Goal: Obtain resource: Download file/media

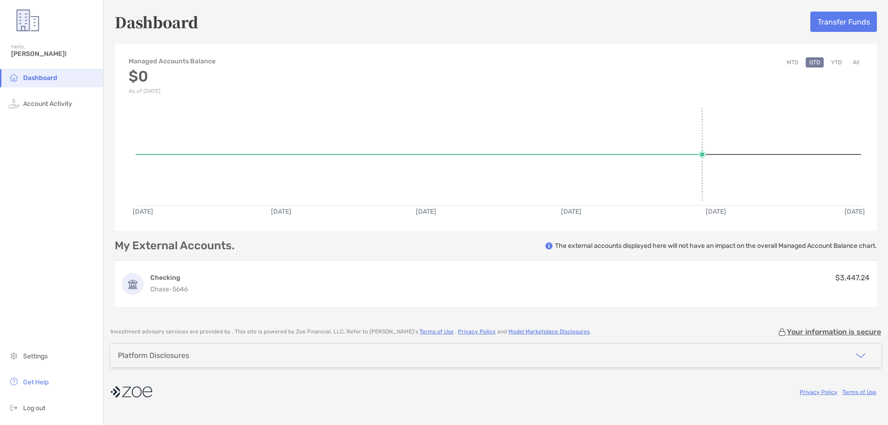
drag, startPoint x: 714, startPoint y: 118, endPoint x: 653, endPoint y: 146, distance: 67.2
click at [714, 118] on rect at bounding box center [498, 152] width 724 height 88
click at [46, 100] on span "Account Activity" at bounding box center [47, 104] width 49 height 8
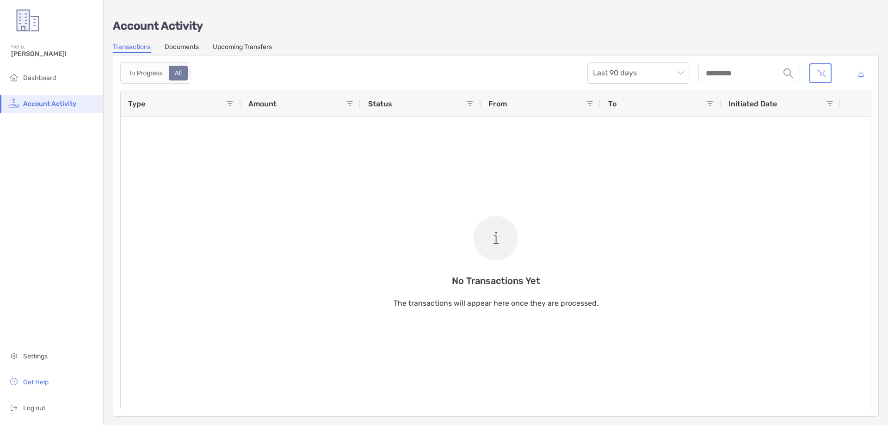
click at [189, 49] on link "Documents" at bounding box center [182, 48] width 34 height 10
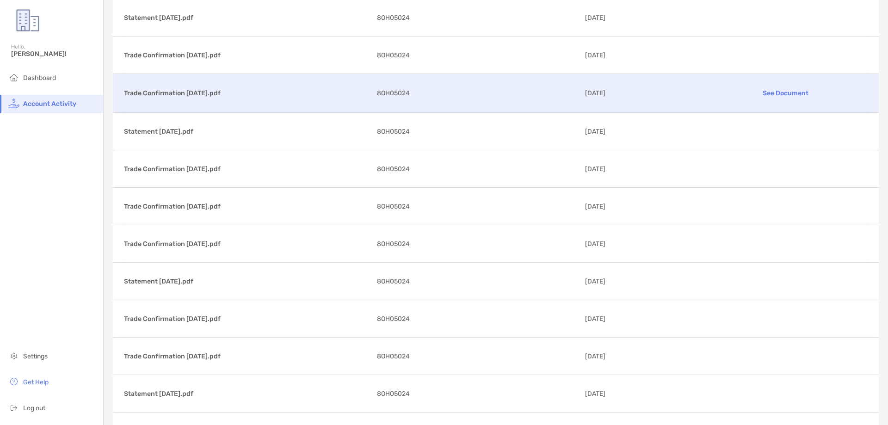
scroll to position [601, 0]
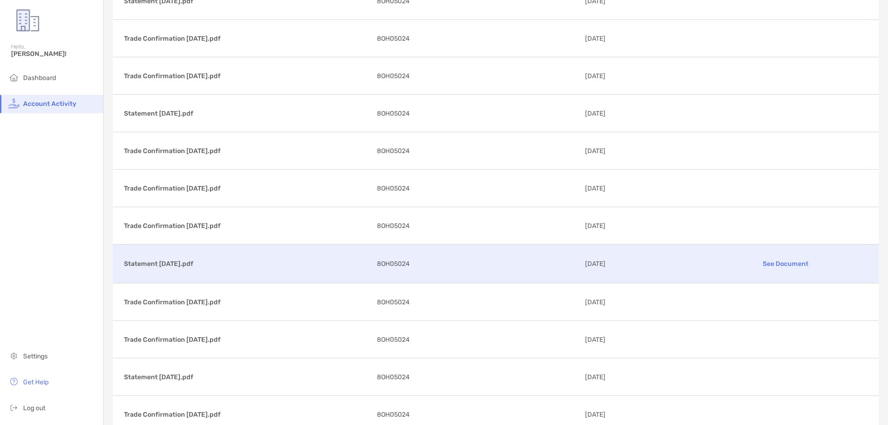
drag, startPoint x: 205, startPoint y: 263, endPoint x: 178, endPoint y: 260, distance: 27.0
click at [178, 263] on p "Statement [DATE].pdf" at bounding box center [246, 264] width 245 height 12
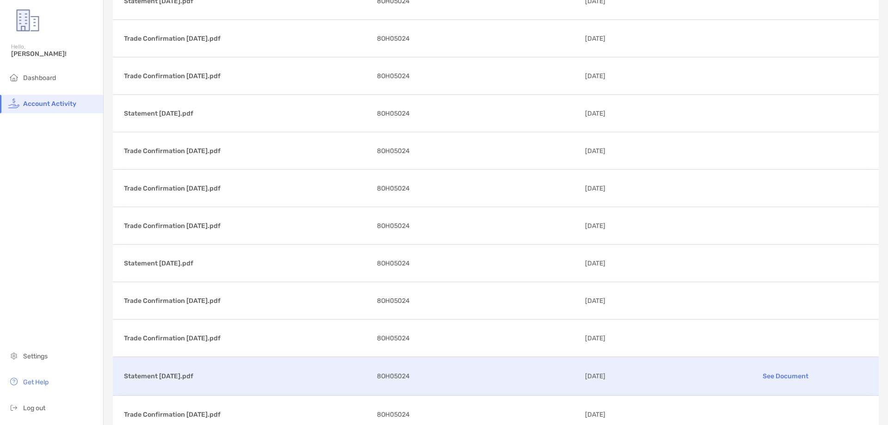
click at [769, 376] on p "See Document" at bounding box center [786, 376] width 164 height 16
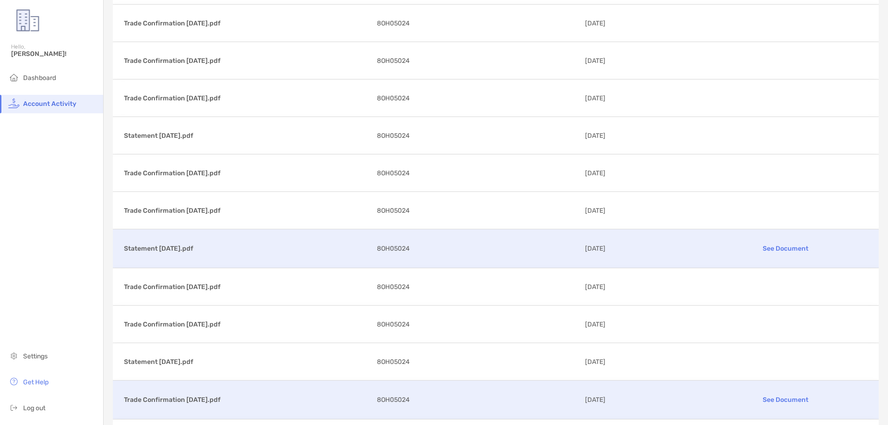
scroll to position [740, 0]
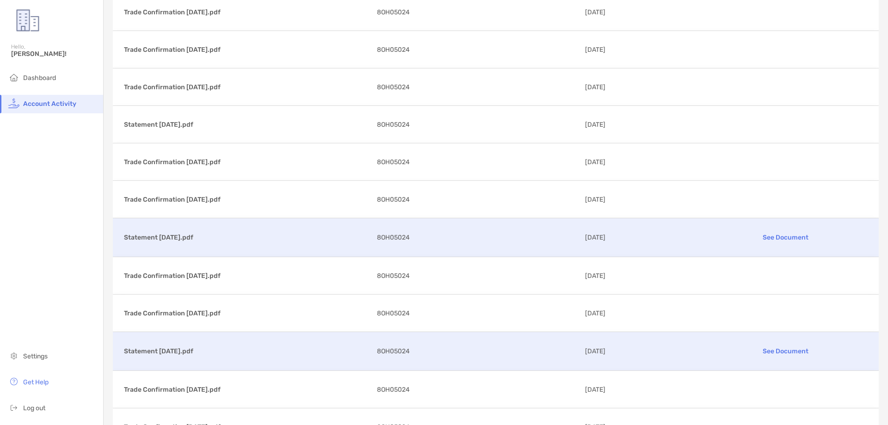
click at [734, 350] on p "See Document" at bounding box center [786, 351] width 164 height 16
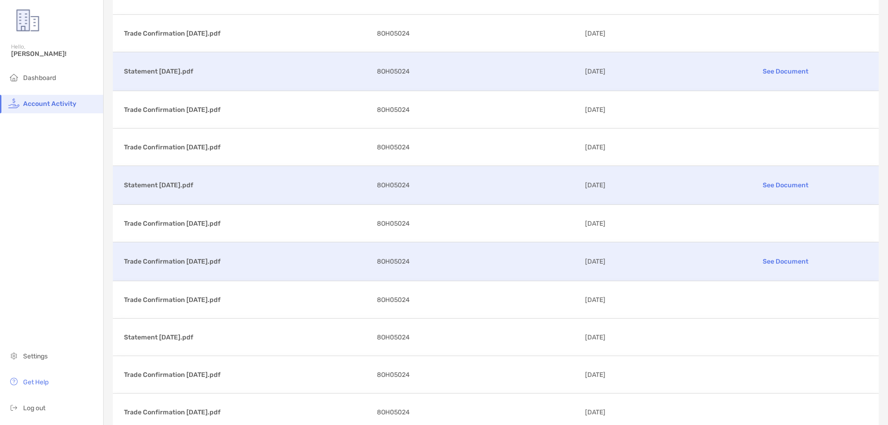
scroll to position [925, 0]
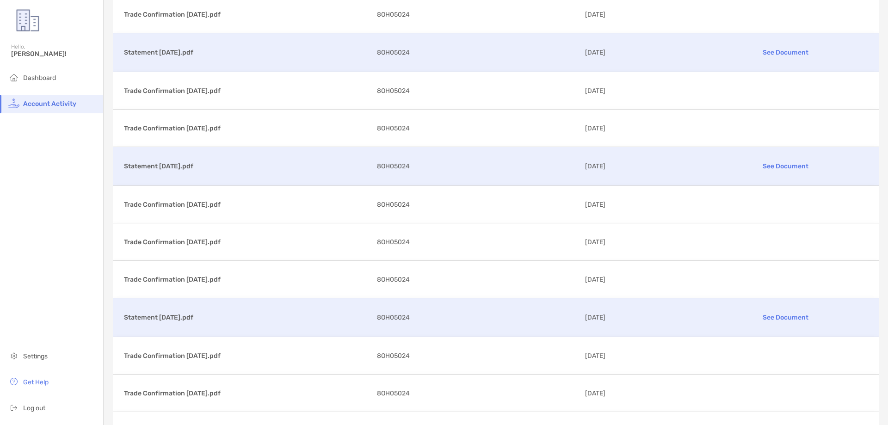
click at [209, 315] on p "Statement [DATE].pdf" at bounding box center [246, 318] width 245 height 12
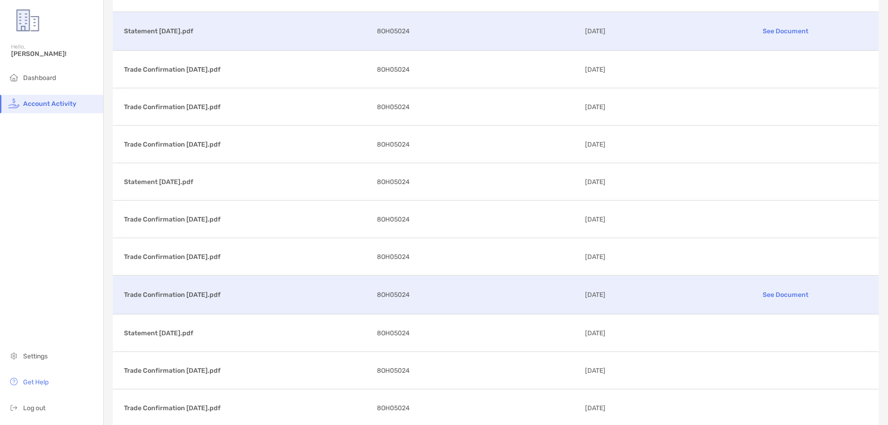
scroll to position [1063, 0]
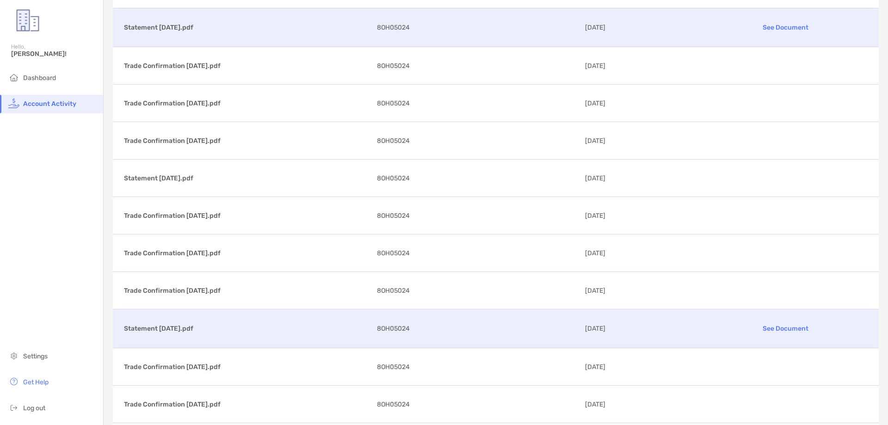
click at [223, 325] on p "Statement [DATE].pdf" at bounding box center [246, 329] width 245 height 12
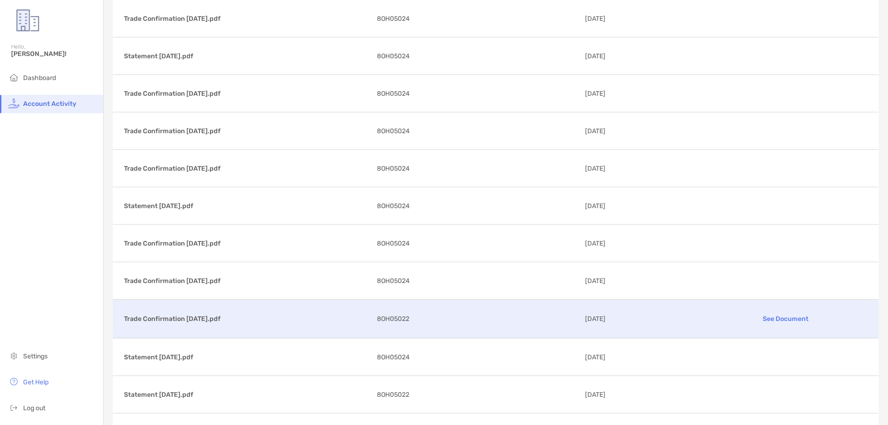
scroll to position [1202, 0]
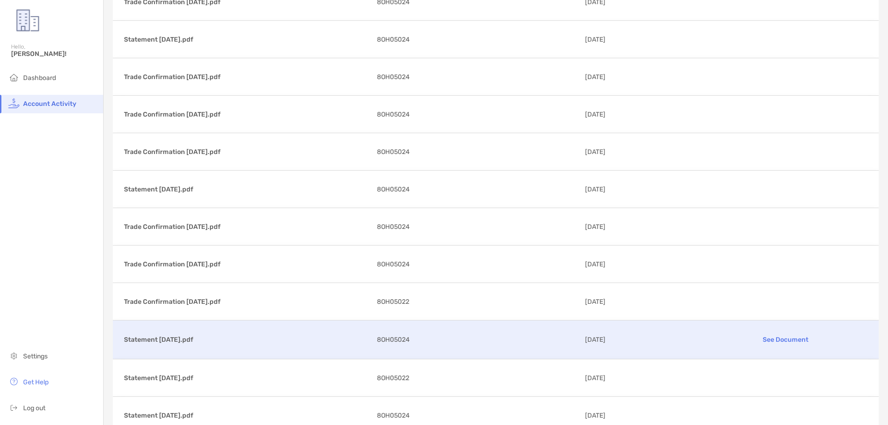
click at [202, 342] on p "Statement [DATE].pdf" at bounding box center [246, 340] width 245 height 12
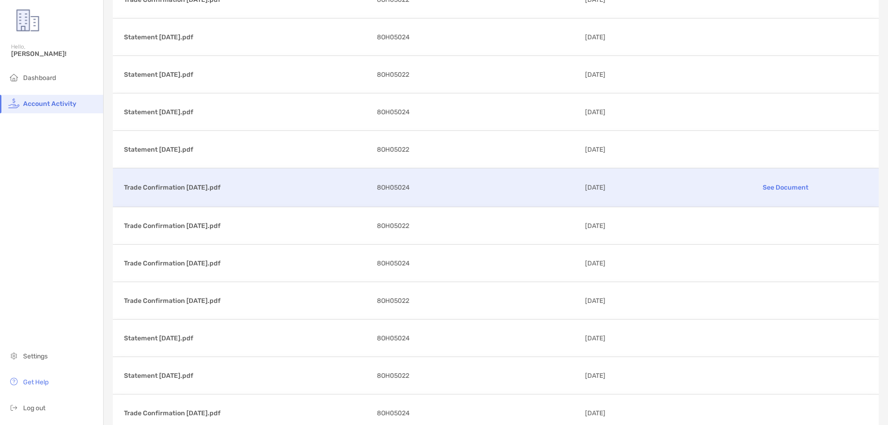
scroll to position [1526, 0]
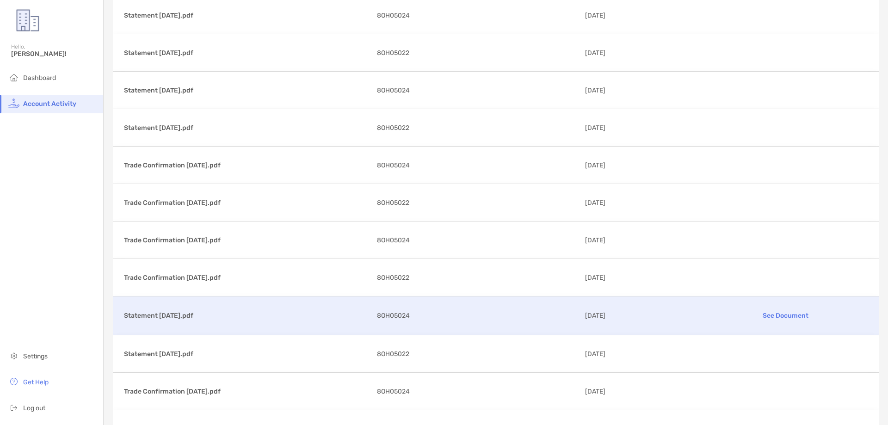
click at [176, 313] on p "Statement [DATE].pdf" at bounding box center [246, 316] width 245 height 12
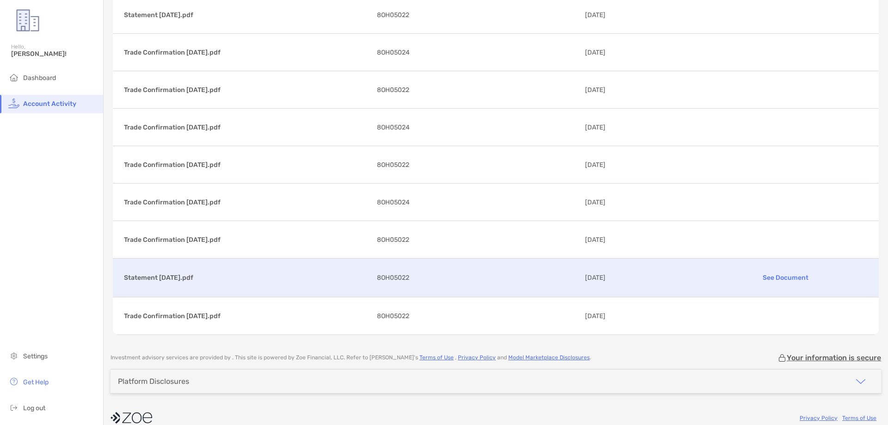
scroll to position [1873, 0]
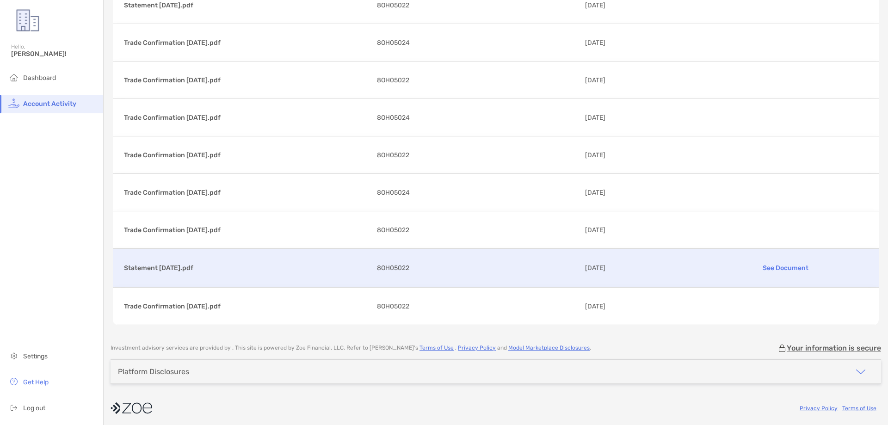
click at [177, 263] on p "Statement [DATE].pdf" at bounding box center [246, 268] width 245 height 12
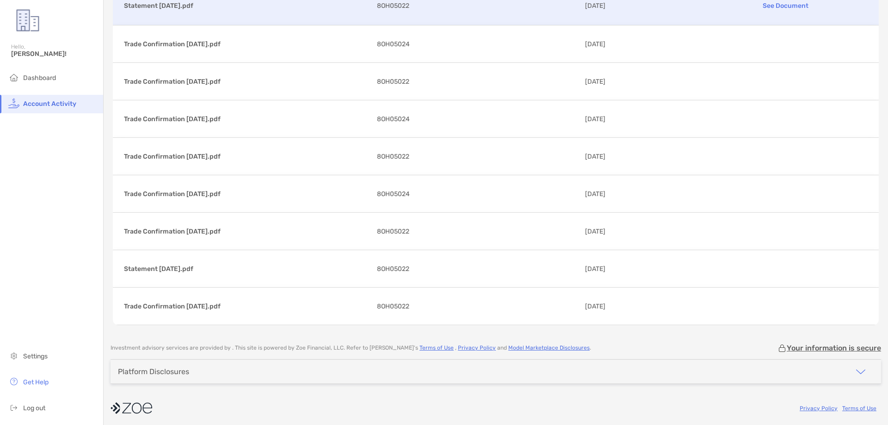
scroll to position [1871, 0]
